Goal: Task Accomplishment & Management: Manage account settings

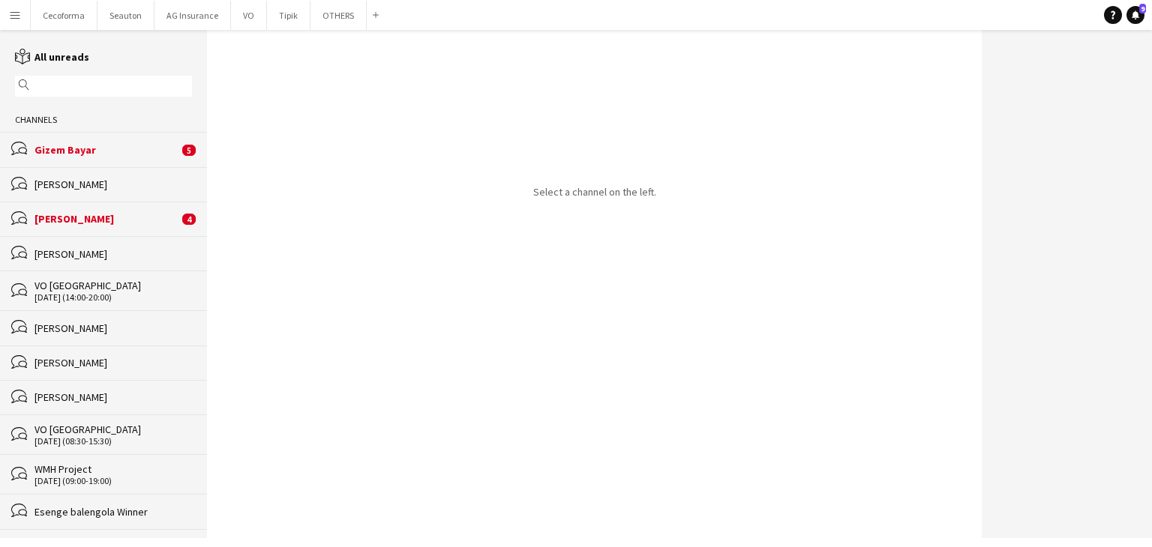
click at [79, 167] on div "bubbles [PERSON_NAME]" at bounding box center [103, 184] width 207 height 34
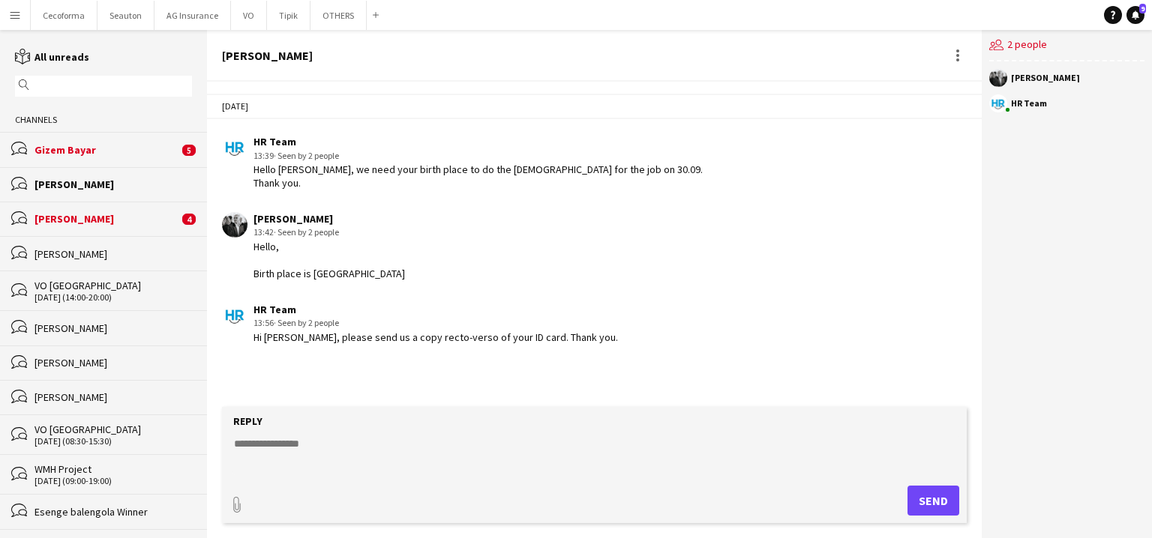
click at [70, 159] on div "bubbles Gizem Bayar 5" at bounding box center [103, 149] width 207 height 34
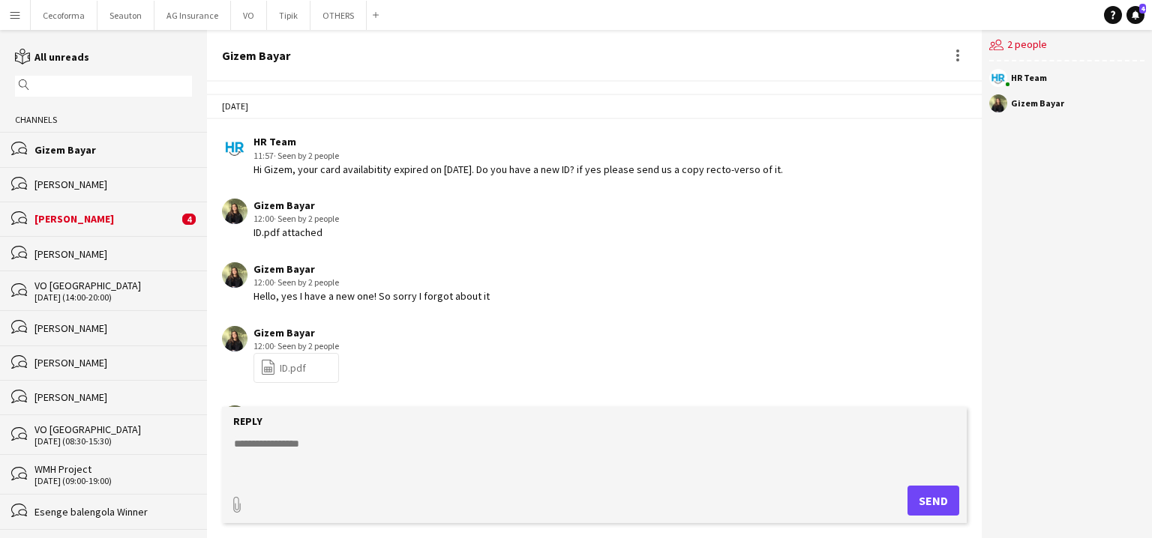
scroll to position [2205, 0]
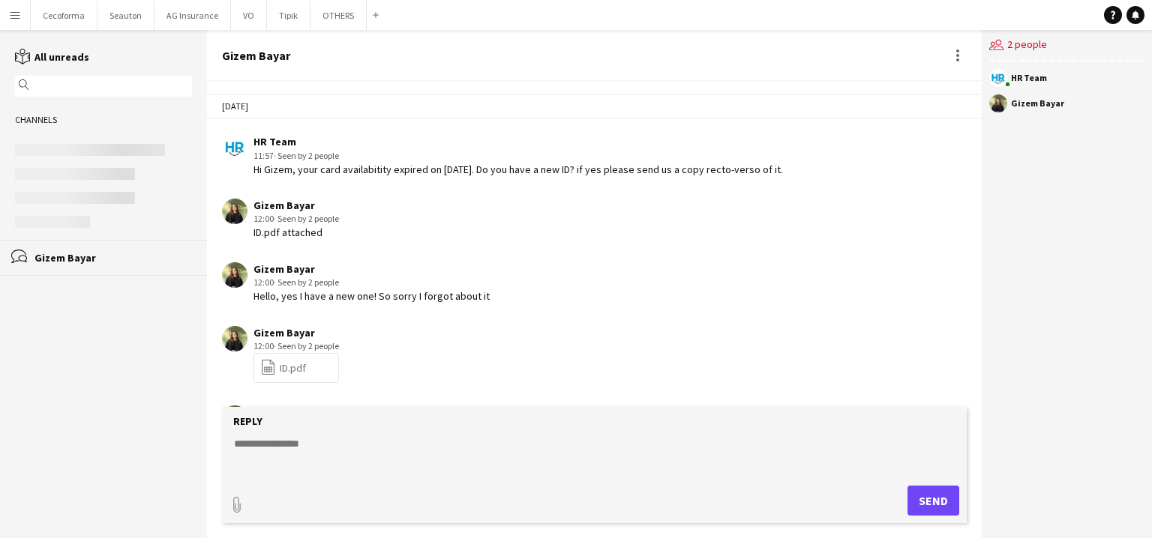
scroll to position [2205, 0]
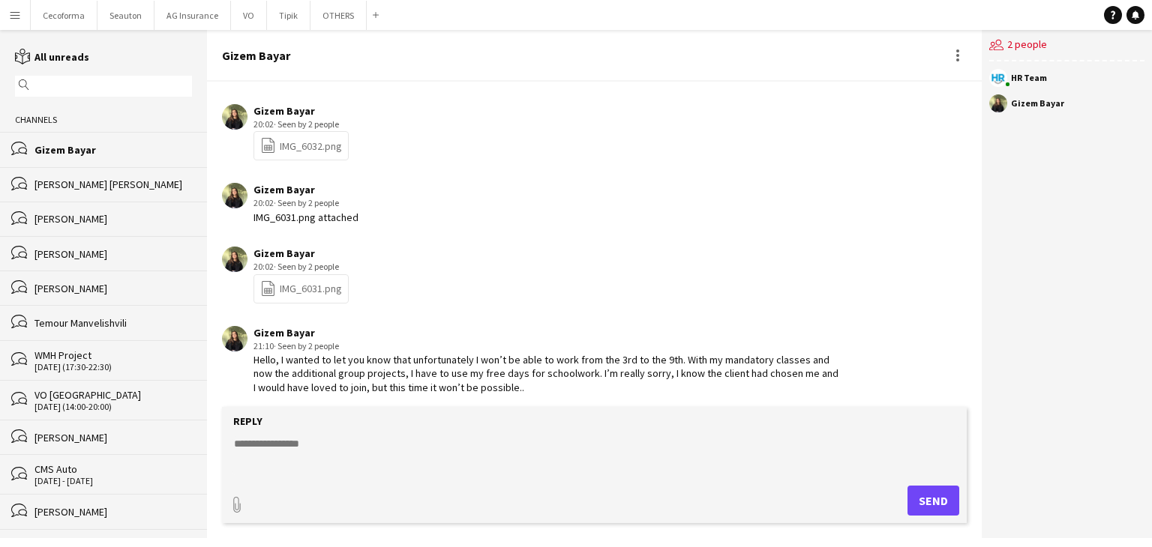
click at [70, 181] on div "Thibault Drouin" at bounding box center [112, 184] width 157 height 13
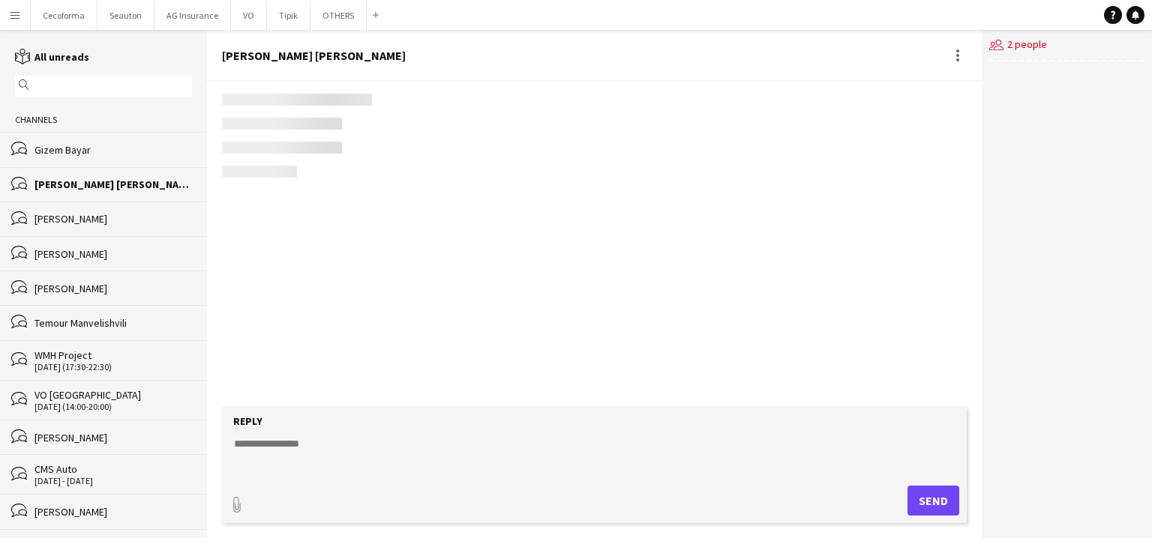
scroll to position [57, 0]
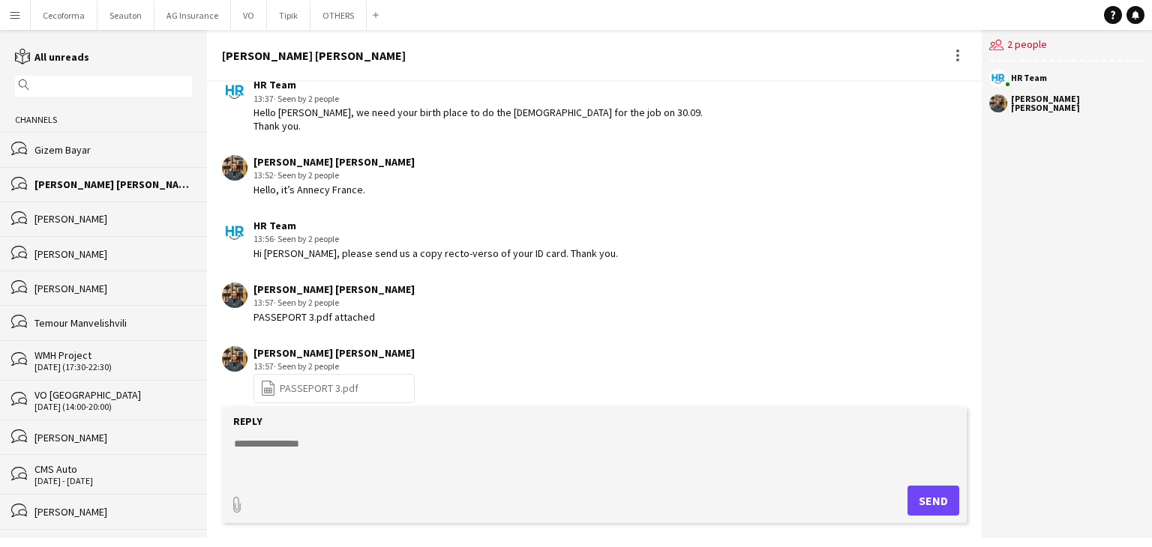
click at [69, 229] on div "bubbles [PERSON_NAME]" at bounding box center [103, 219] width 207 height 34
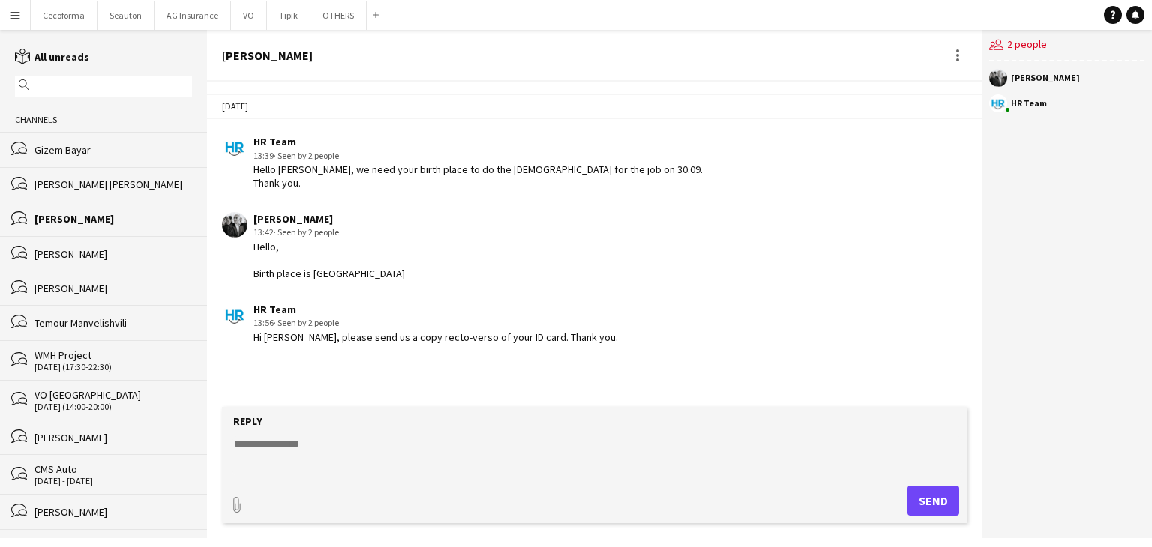
click at [69, 253] on div "[PERSON_NAME]" at bounding box center [112, 253] width 157 height 13
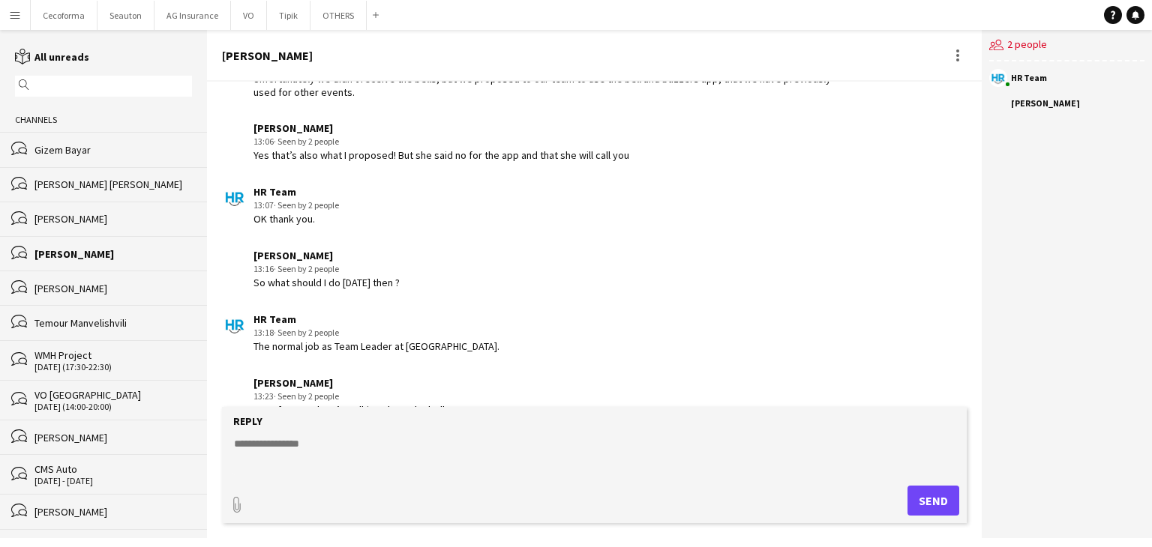
scroll to position [2059, 0]
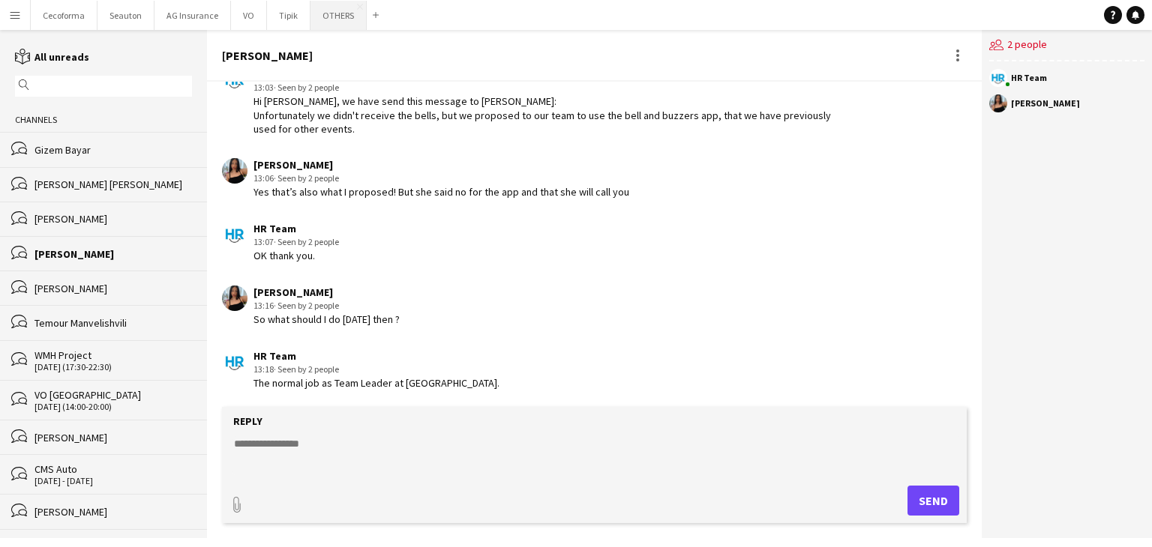
click at [324, 11] on button "OTHERS Close" at bounding box center [338, 15] width 56 height 29
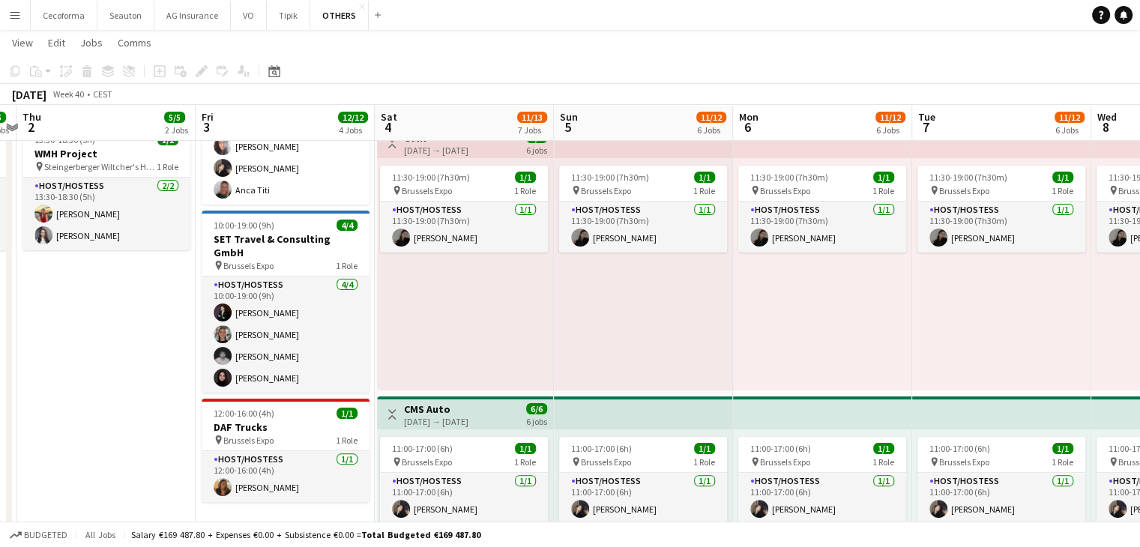
scroll to position [0, 699]
drag, startPoint x: 732, startPoint y: 364, endPoint x: 32, endPoint y: 370, distance: 699.5
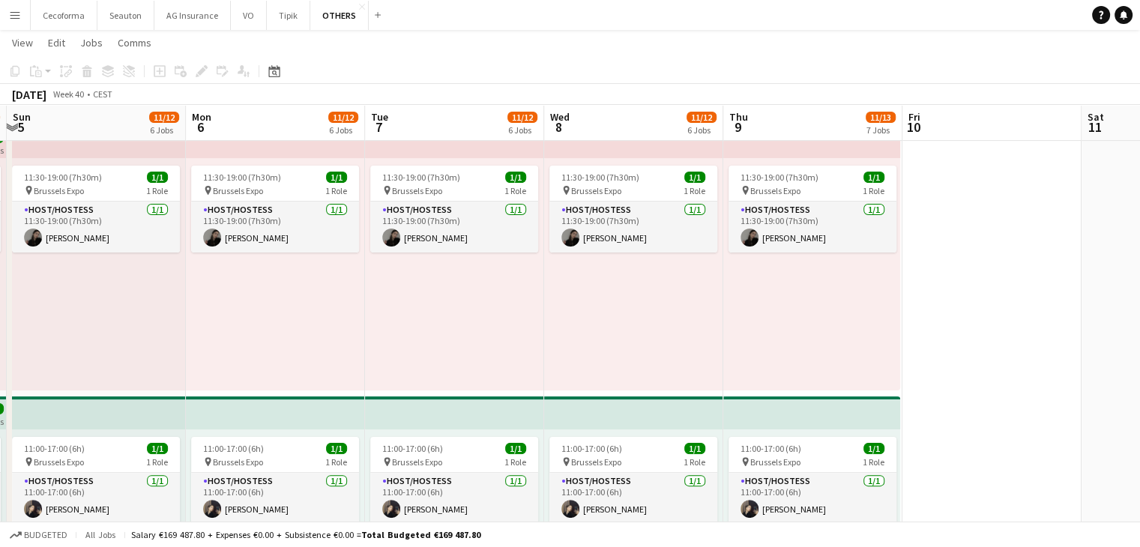
drag, startPoint x: 987, startPoint y: 368, endPoint x: 440, endPoint y: 388, distance: 547.6
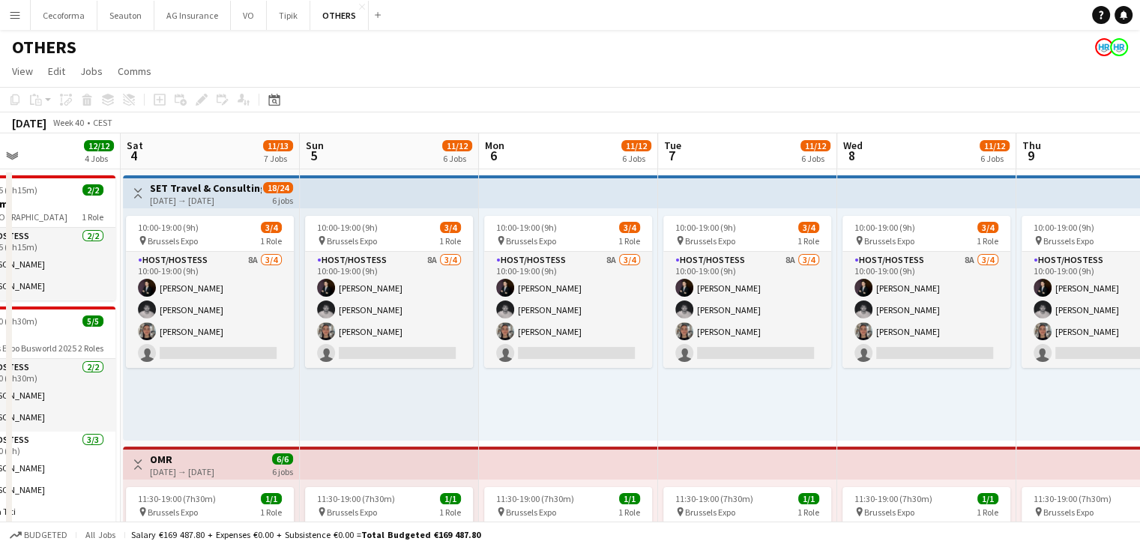
scroll to position [0, 415]
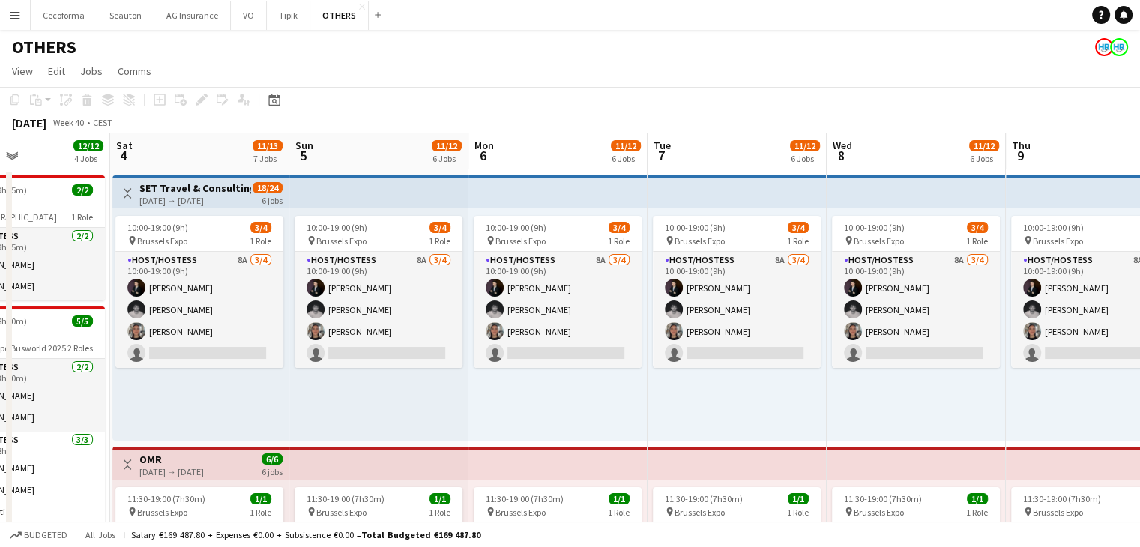
drag, startPoint x: 467, startPoint y: 403, endPoint x: 749, endPoint y: 319, distance: 294.1
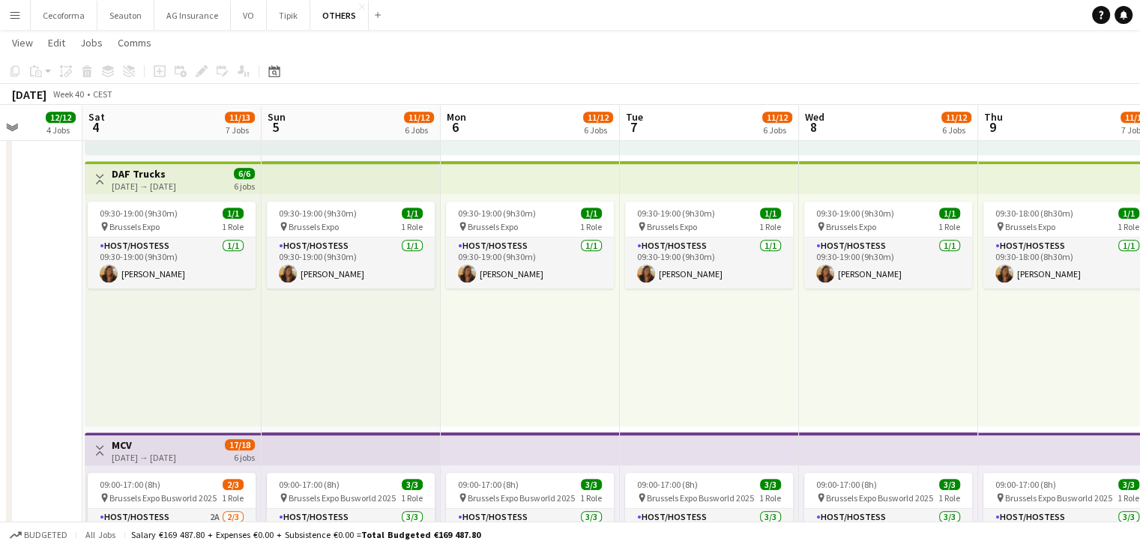
scroll to position [0, 455]
drag, startPoint x: 840, startPoint y: 334, endPoint x: 813, endPoint y: 359, distance: 36.6
click at [813, 359] on app-calendar-viewport "Wed 1 5/5 2 Jobs Thu 2 5/5 2 Jobs Fri 3 12/12 4 Jobs Sat 4 11/13 7 Jobs Sun 5 1…" at bounding box center [570, 171] width 1140 height 1879
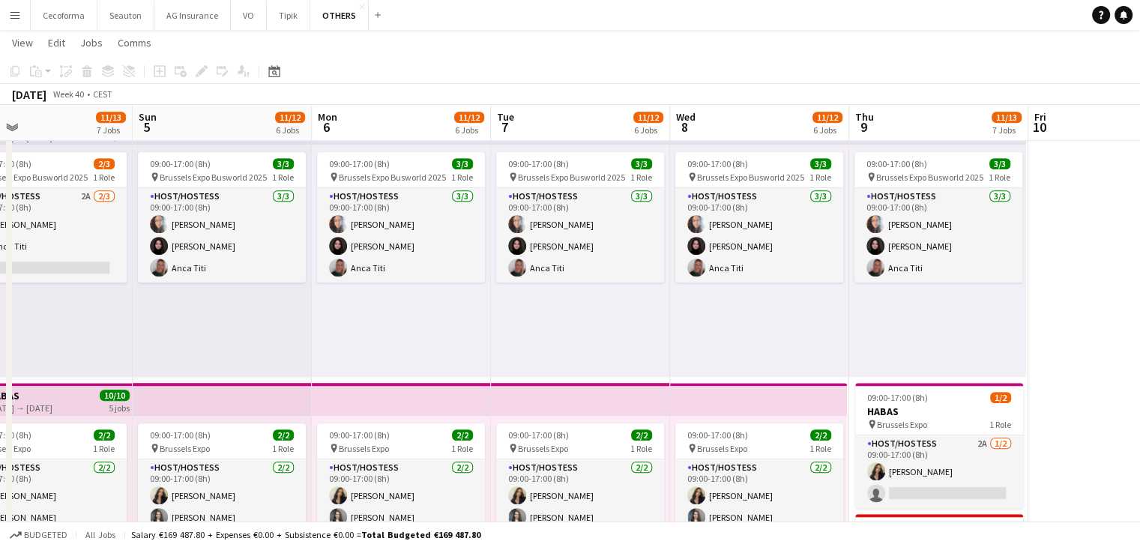
scroll to position [0, 582]
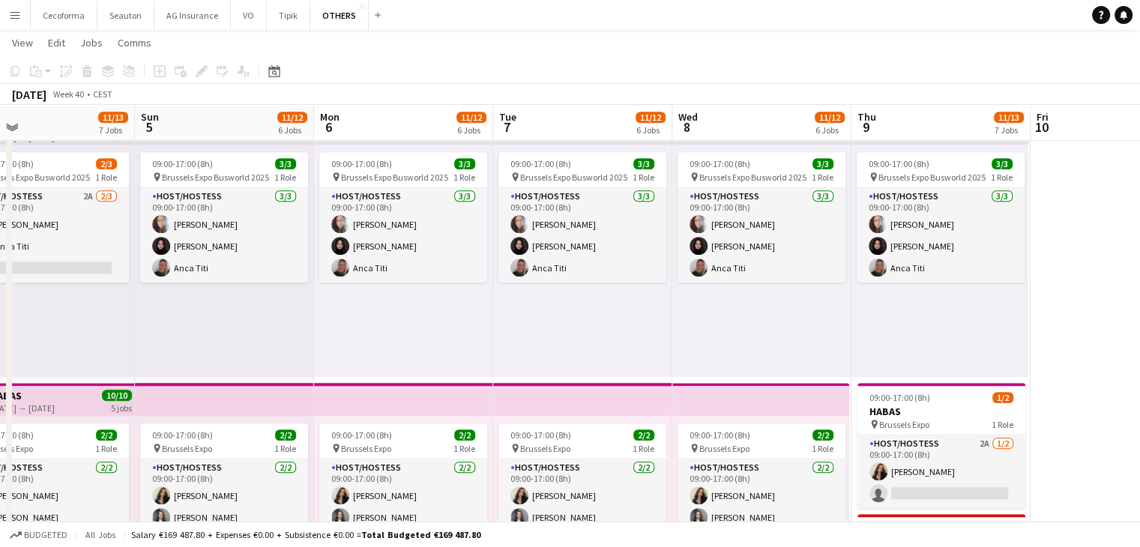
drag, startPoint x: 813, startPoint y: 359, endPoint x: 686, endPoint y: 353, distance: 126.8
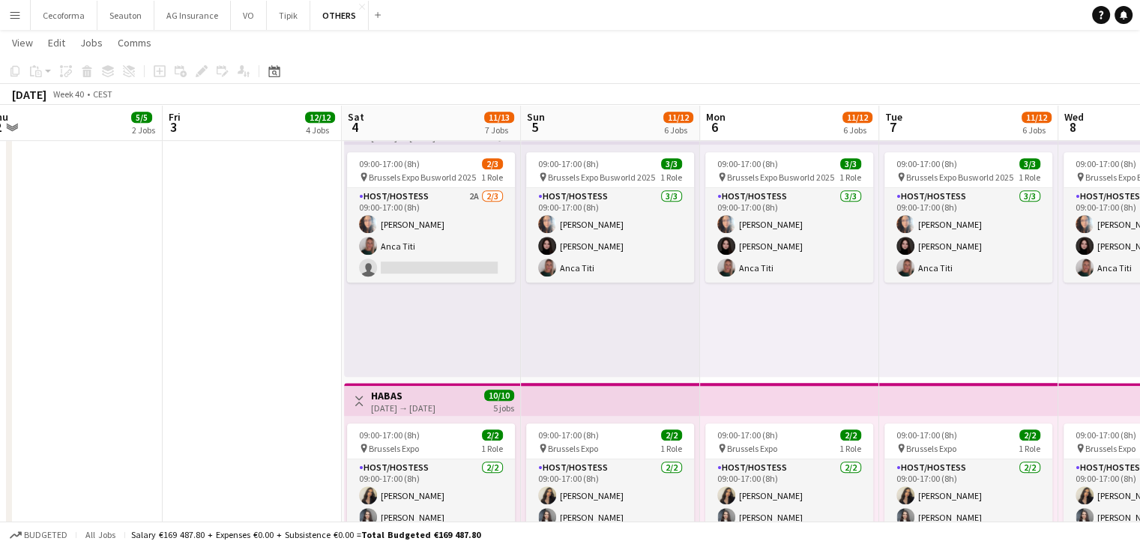
scroll to position [0, 467]
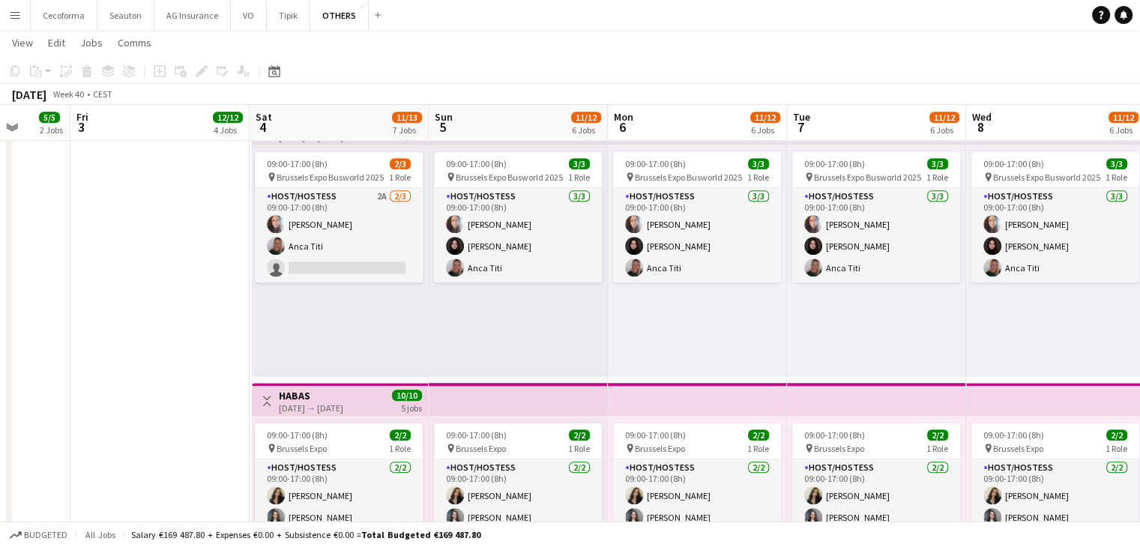
drag, startPoint x: 686, startPoint y: 353, endPoint x: 819, endPoint y: 366, distance: 133.3
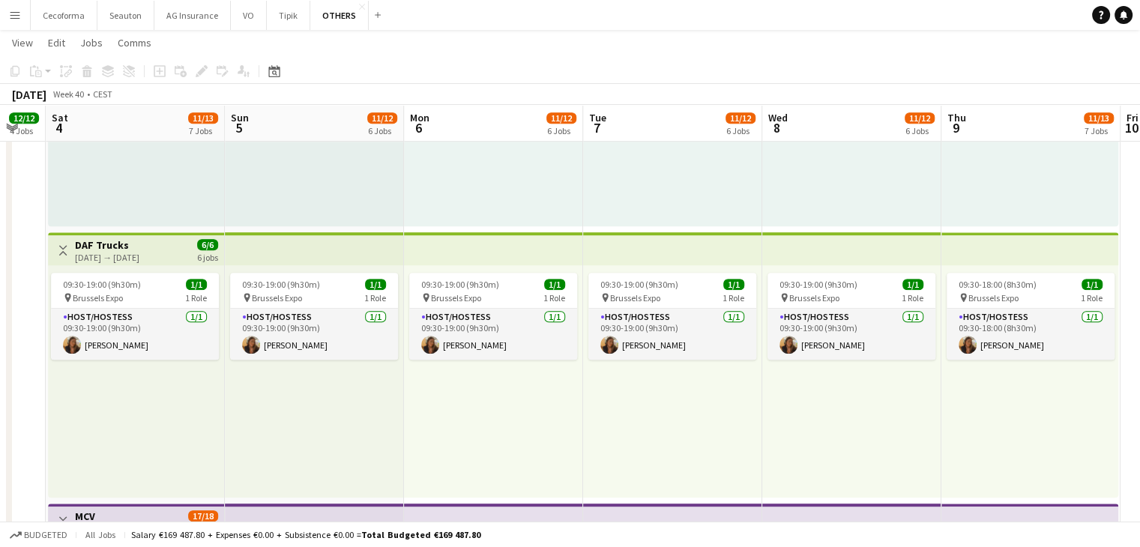
scroll to position [0, 670]
drag, startPoint x: 594, startPoint y: 411, endPoint x: 327, endPoint y: 434, distance: 267.9
click at [327, 434] on app-calendar-viewport "Tue 30 3/3 1 Job Wed 1 5/5 2 Jobs Thu 2 5/5 2 Jobs Fri 3 12/12 4 Jobs Sat 4 11/…" at bounding box center [570, 242] width 1140 height 1879
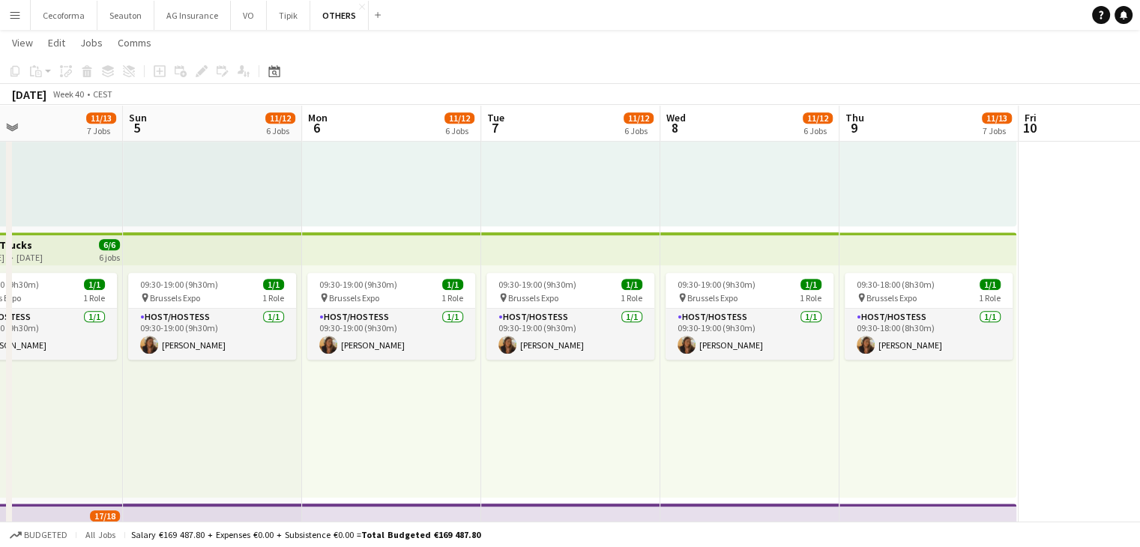
drag, startPoint x: 1047, startPoint y: 430, endPoint x: 940, endPoint y: 438, distance: 107.5
click at [940, 438] on app-calendar-viewport "Wed 1 5/5 2 Jobs Thu 2 5/5 2 Jobs Fri 3 12/12 4 Jobs Sat 4 11/13 7 Jobs Sun 5 1…" at bounding box center [570, 242] width 1140 height 1879
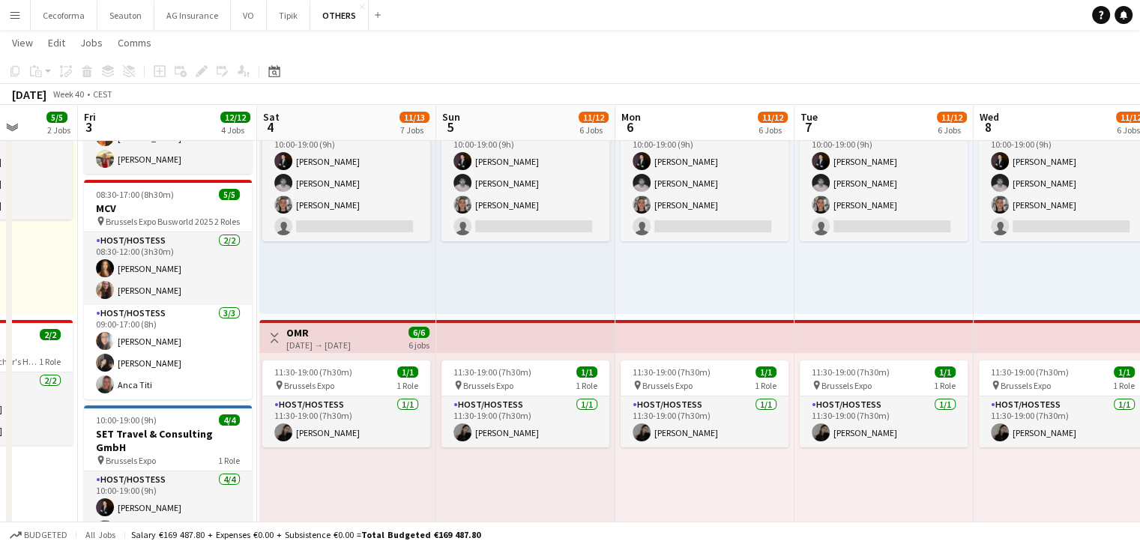
scroll to position [0, 0]
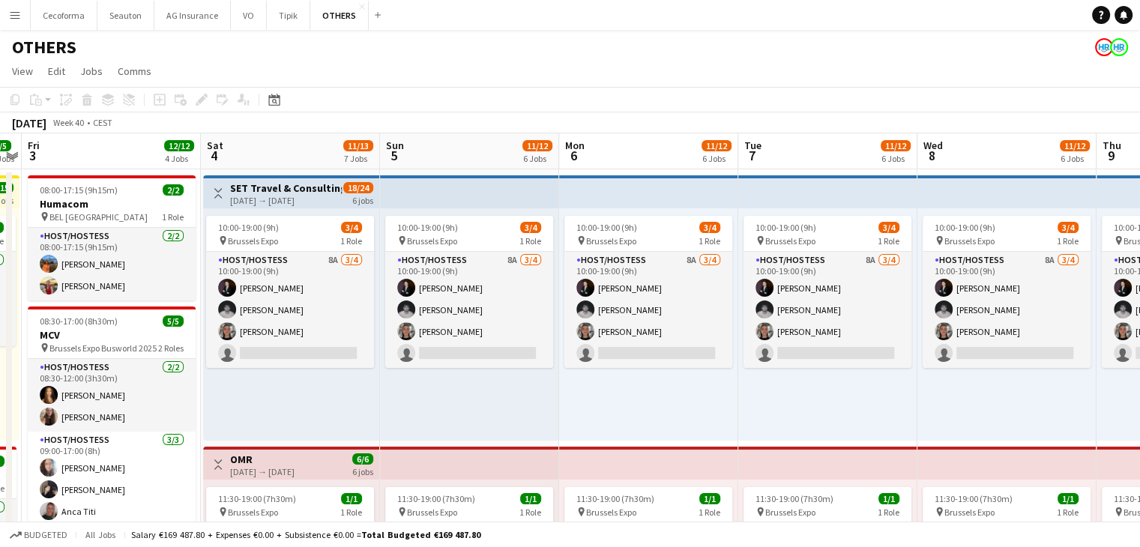
drag, startPoint x: 440, startPoint y: 409, endPoint x: 347, endPoint y: 442, distance: 98.4
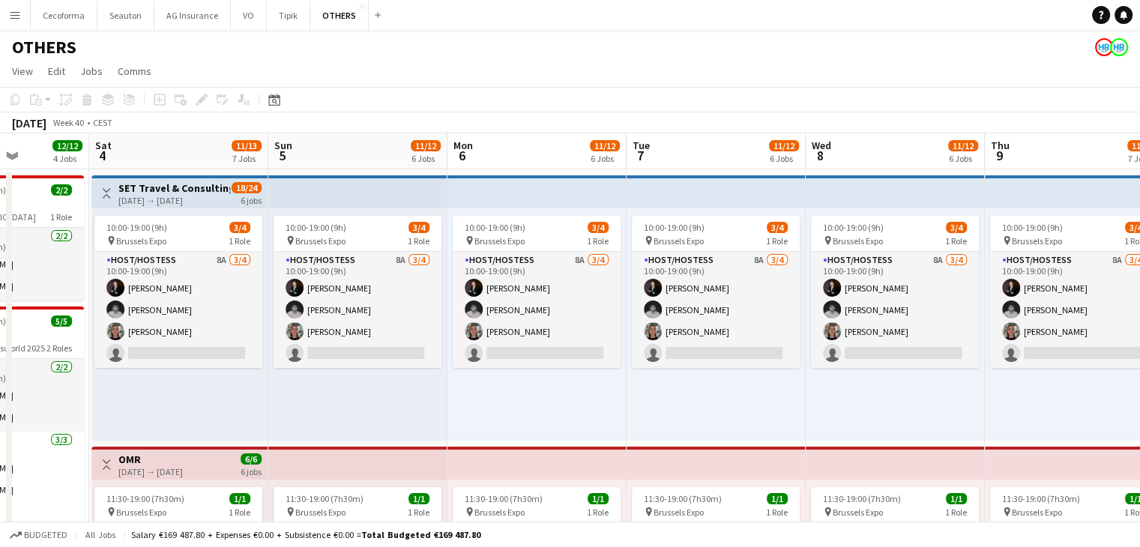
drag, startPoint x: 657, startPoint y: 424, endPoint x: 477, endPoint y: 436, distance: 180.3
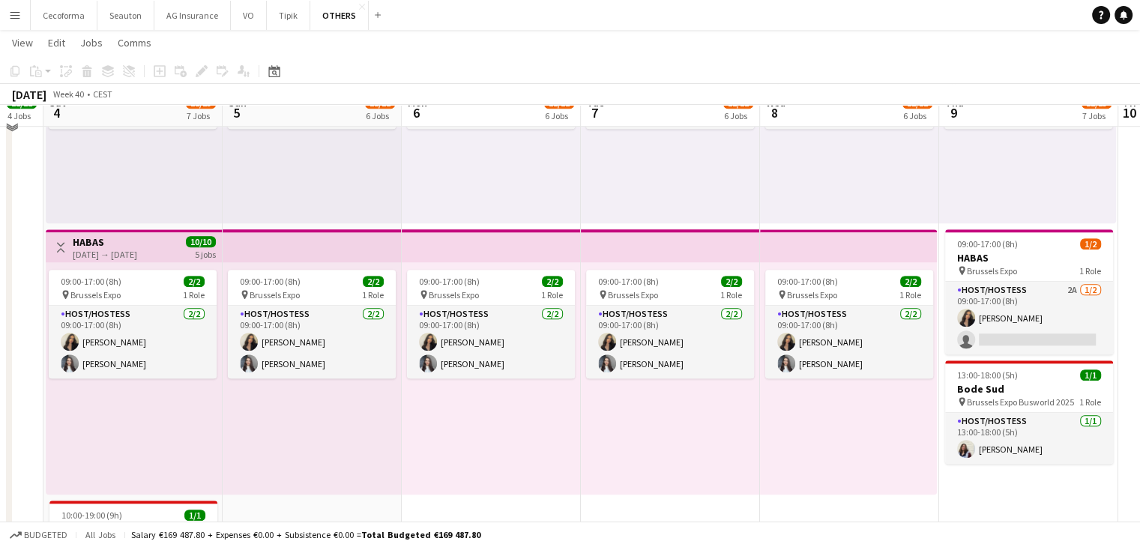
scroll to position [1286, 0]
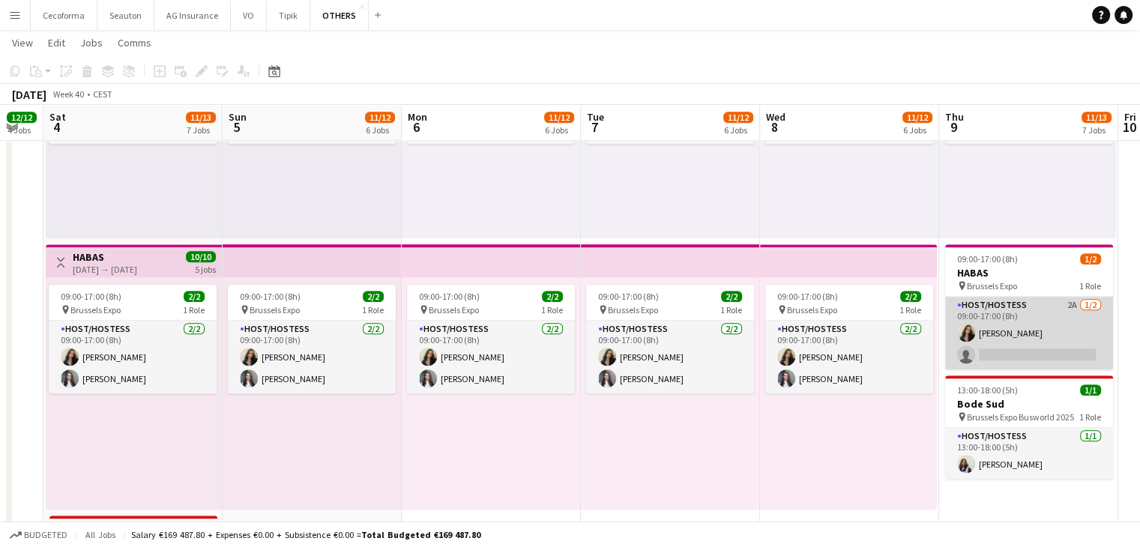
click at [1053, 331] on app-card-role "Host/Hostess 2A 1/2 09:00-17:00 (8h) Alexia Elena Preda single-neutral-actions" at bounding box center [1029, 333] width 168 height 73
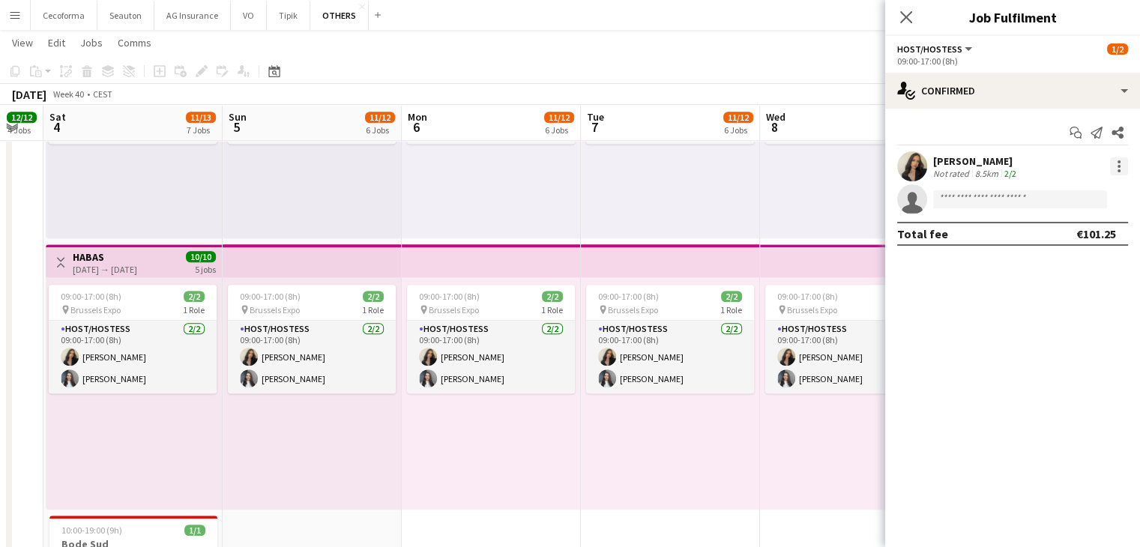
click at [1122, 165] on div at bounding box center [1119, 166] width 18 height 18
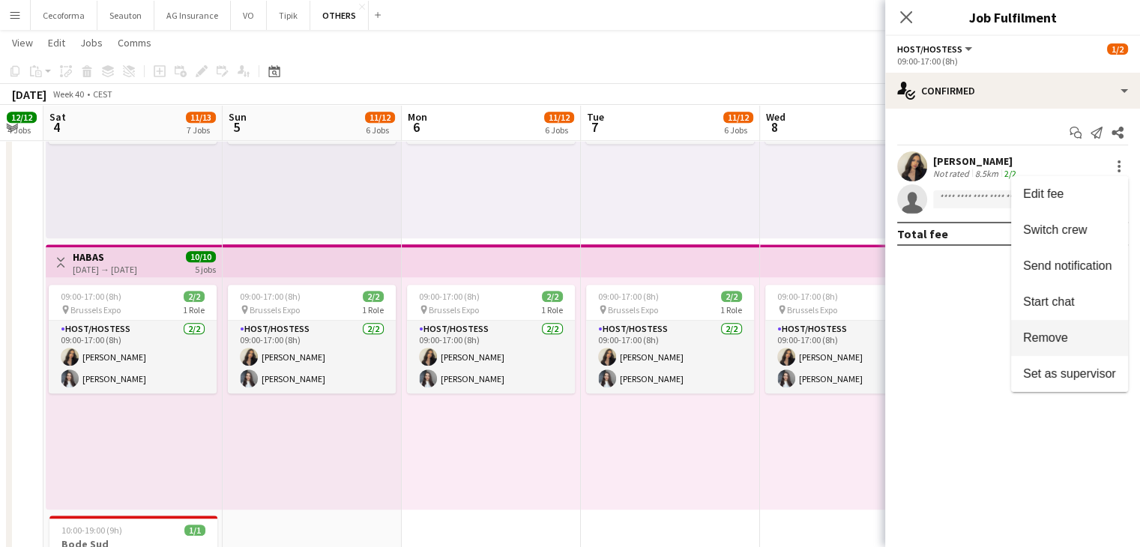
click at [1083, 345] on span "Remove" at bounding box center [1069, 337] width 93 height 13
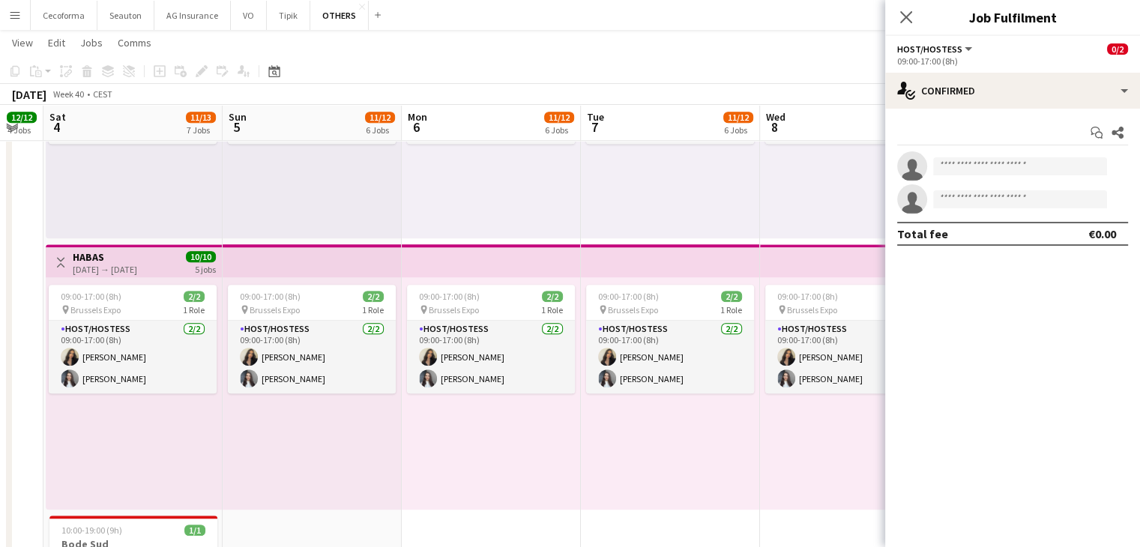
click at [819, 199] on div "09:00-17:00 (8h) 3/3 pin Brussels Expo Busworld 2025 1 Role Host/Hostess 3/3 09…" at bounding box center [849, 122] width 179 height 232
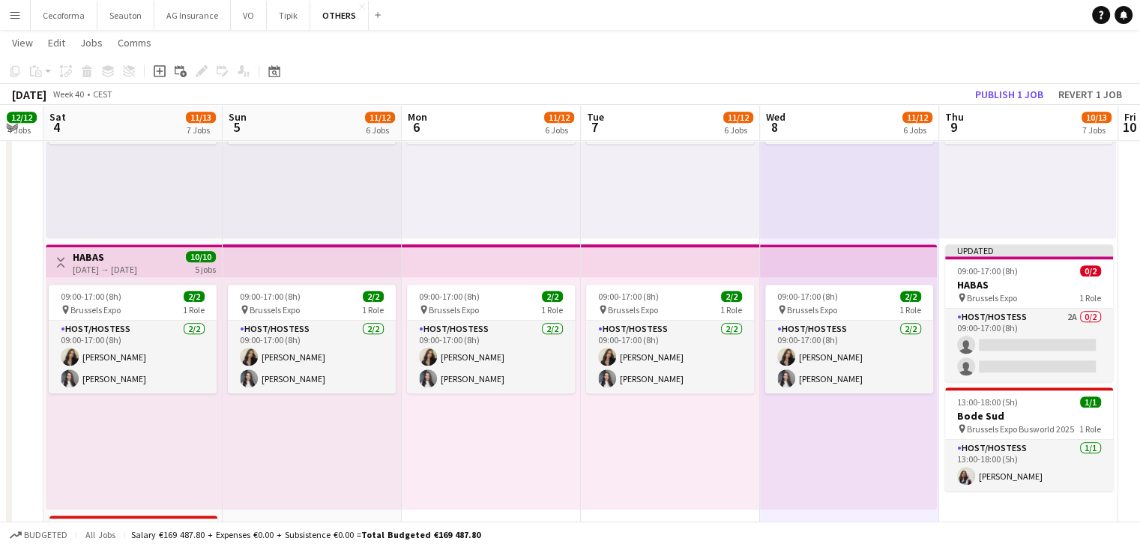
scroll to position [0, 304]
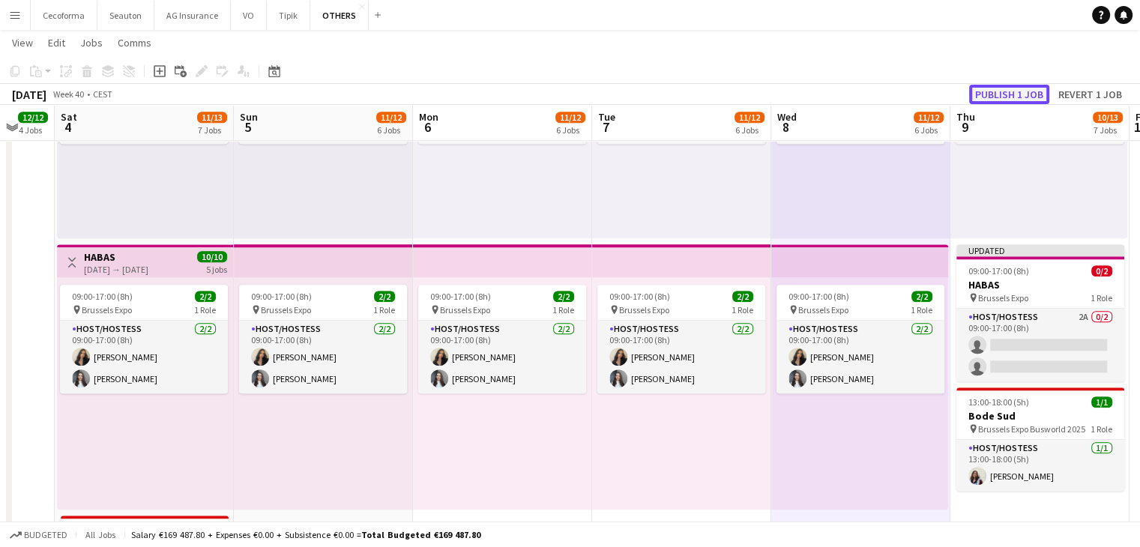
click at [991, 89] on button "Publish 1 job" at bounding box center [1009, 94] width 80 height 19
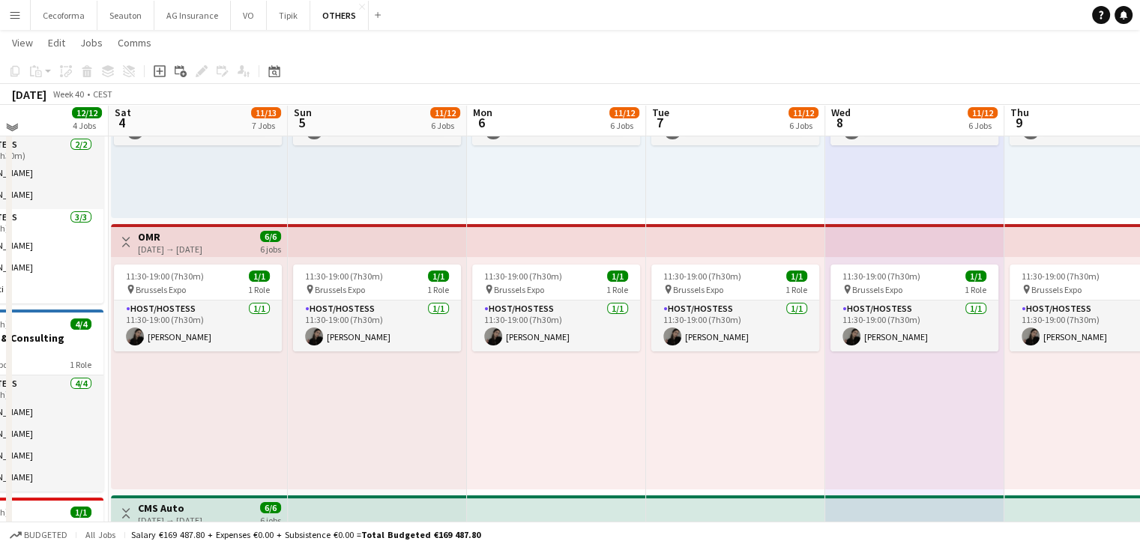
scroll to position [216, 0]
